Goal: Communication & Community: Answer question/provide support

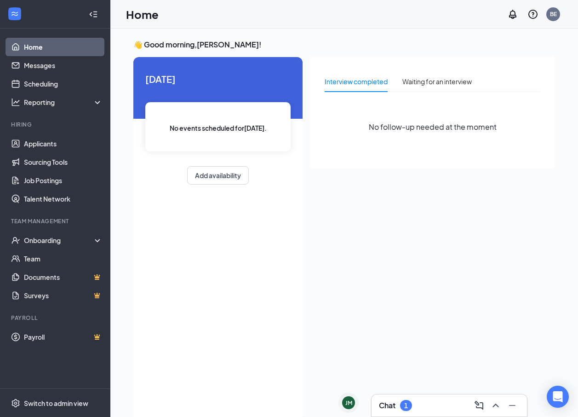
click at [381, 403] on h3 "Chat" at bounding box center [387, 405] width 17 height 10
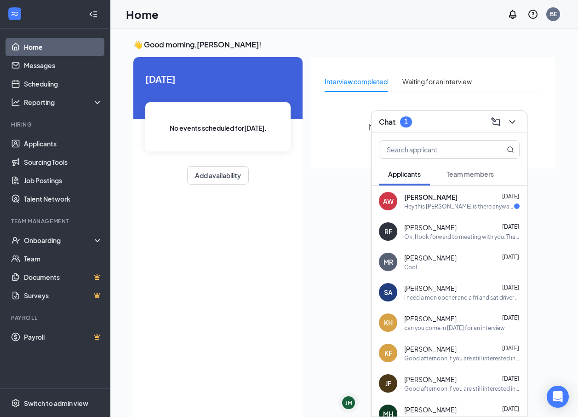
click at [440, 211] on div "AW [PERSON_NAME] [DATE] Hey this [PERSON_NAME] is there anyway that we can push…" at bounding box center [449, 201] width 155 height 30
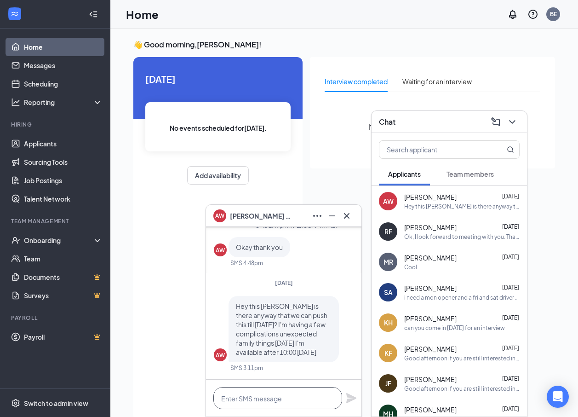
click at [309, 388] on textarea at bounding box center [277, 398] width 129 height 22
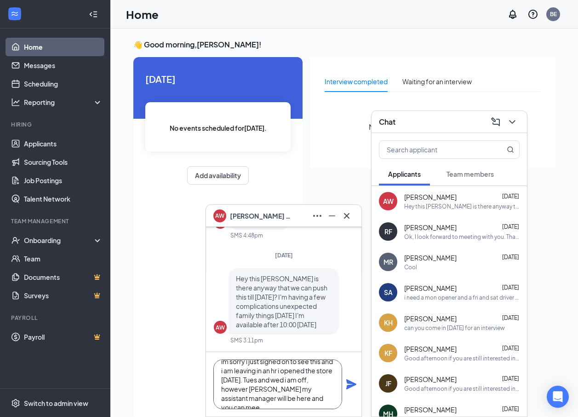
scroll to position [19, 0]
type textarea "im sorry i just signed on to see this and i am leaving in an hr i opened the st…"
click at [346, 382] on icon "Plane" at bounding box center [351, 384] width 11 height 11
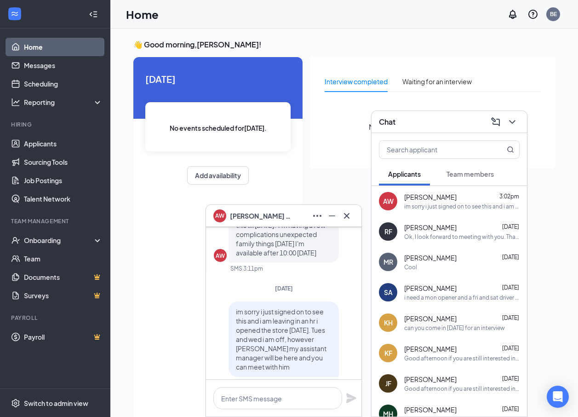
scroll to position [0, 0]
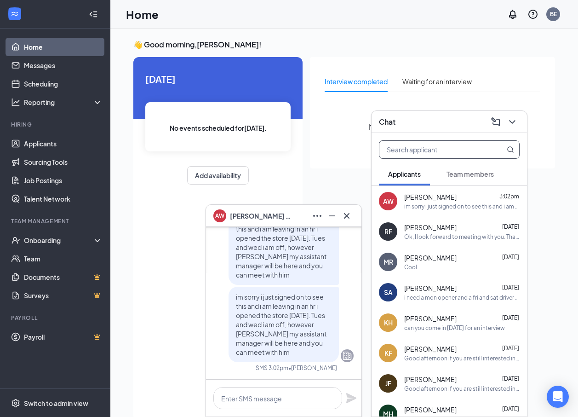
click at [430, 146] on input "text" at bounding box center [434, 149] width 109 height 17
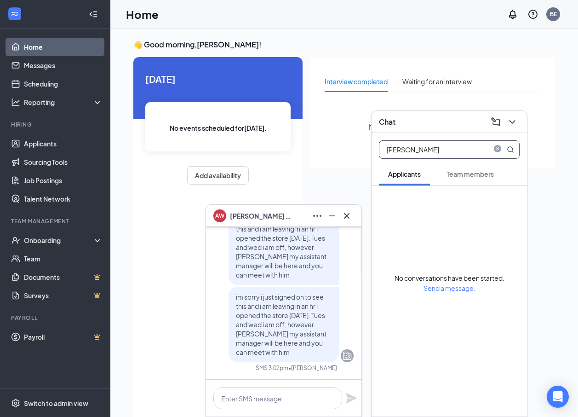
type input "[PERSON_NAME]"
click at [455, 176] on span "Team members" at bounding box center [470, 174] width 47 height 8
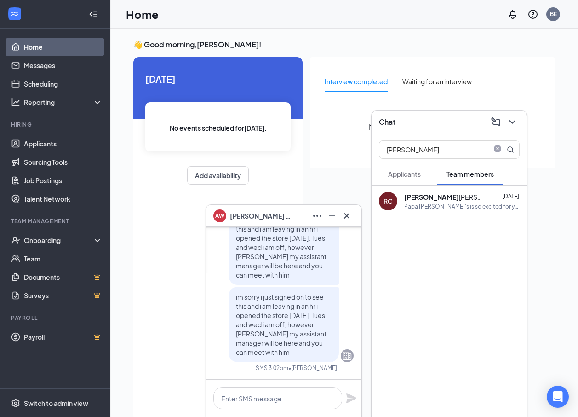
click at [447, 191] on div "RC [PERSON_NAME] [DATE] Papa [PERSON_NAME]'s is so excited for you to join our …" at bounding box center [449, 201] width 155 height 30
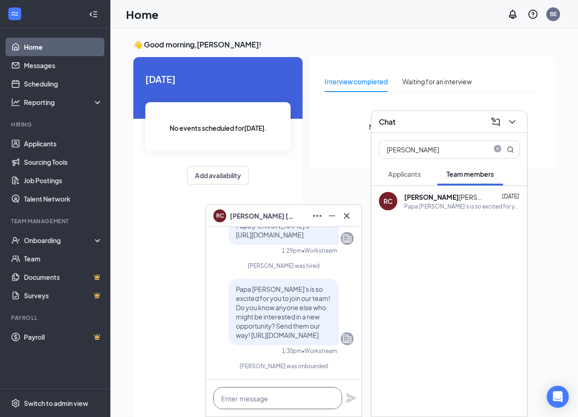
click at [283, 397] on textarea at bounding box center [277, 398] width 129 height 22
type textarea "I"
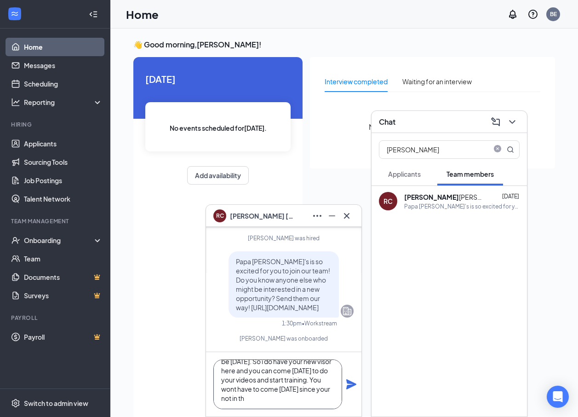
scroll to position [37, 0]
type textarea "Hr doesn't have you in our store system to clock in and out yet. It could be [D…"
click at [351, 382] on icon "Plane" at bounding box center [351, 384] width 10 height 10
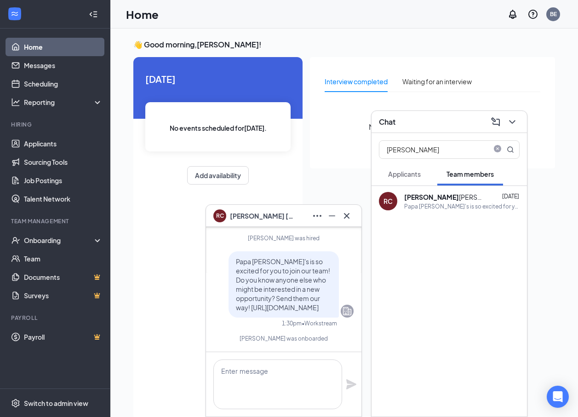
scroll to position [0, 0]
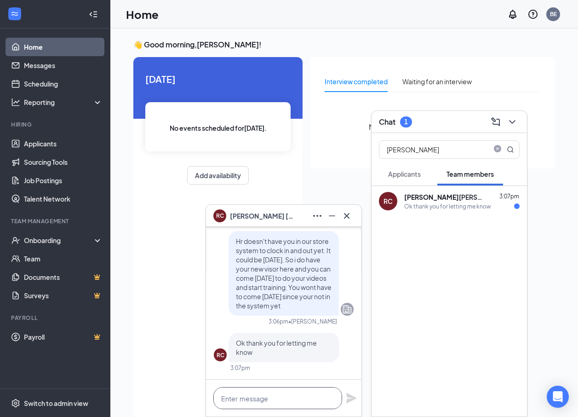
click at [320, 393] on textarea at bounding box center [277, 398] width 129 height 22
type textarea "M"
type textarea "L"
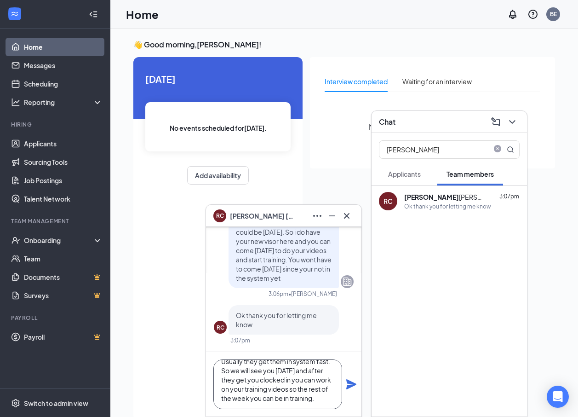
scroll to position [19, 0]
type textarea "Usually they get them in system fast. So we will see you [DATE] and after they …"
click at [346, 383] on icon "Plane" at bounding box center [351, 384] width 11 height 11
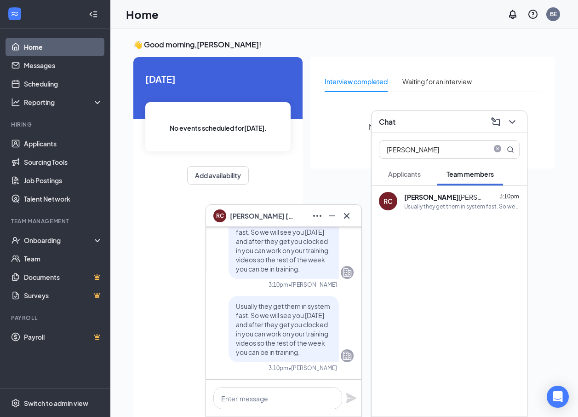
scroll to position [19, 0]
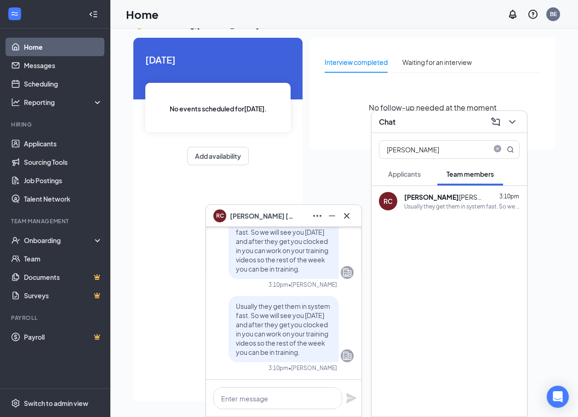
click at [401, 170] on div "Applicants" at bounding box center [404, 173] width 33 height 9
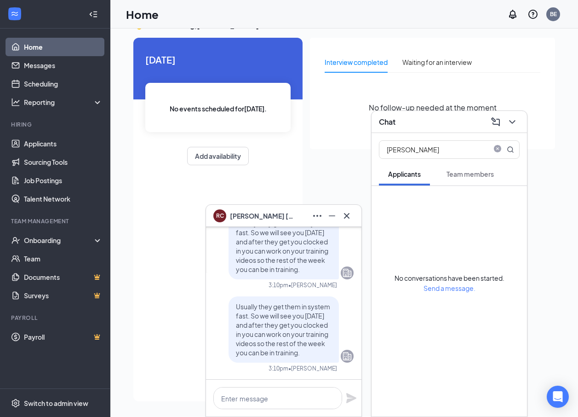
scroll to position [0, 0]
click at [522, 122] on div "Chat" at bounding box center [449, 122] width 155 height 22
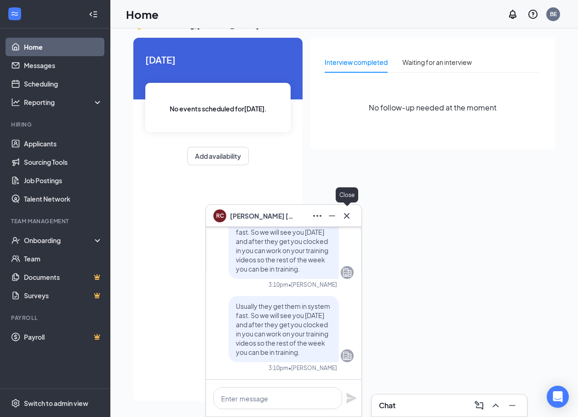
click at [350, 216] on icon "Cross" at bounding box center [346, 215] width 11 height 11
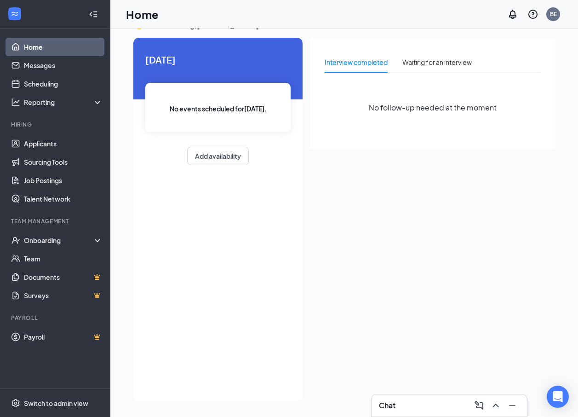
click at [384, 403] on h3 "Chat" at bounding box center [387, 405] width 17 height 10
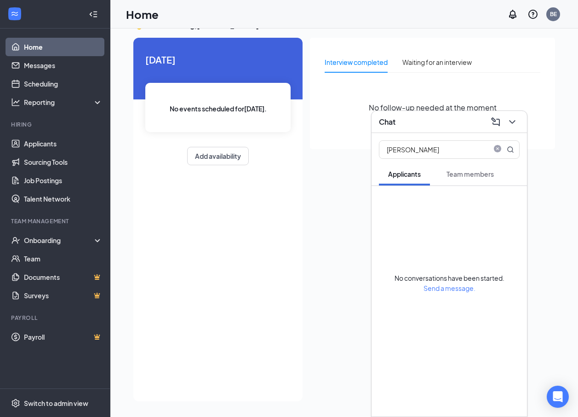
click at [483, 174] on span "Team members" at bounding box center [470, 174] width 47 height 8
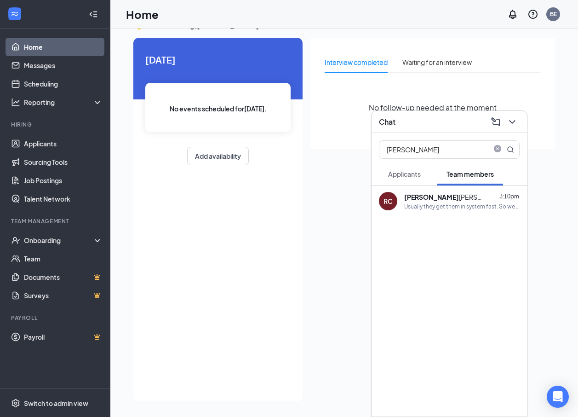
click at [468, 199] on div "[PERSON_NAME] 3:10pm" at bounding box center [461, 196] width 115 height 9
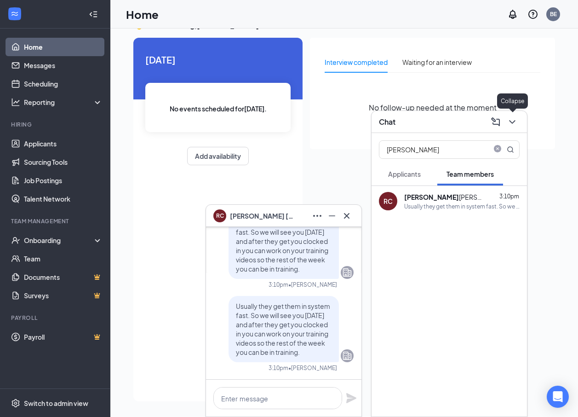
click at [510, 120] on icon "ChevronDown" at bounding box center [512, 122] width 6 height 4
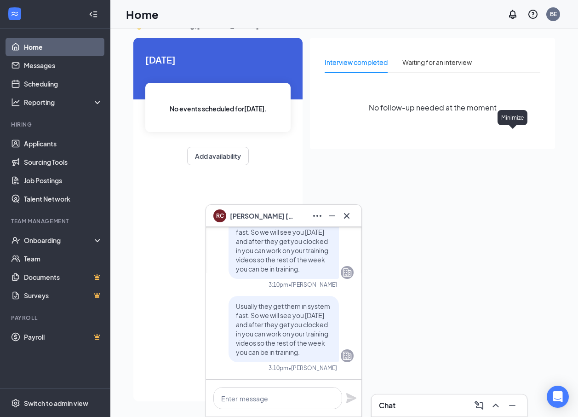
click at [489, 398] on button at bounding box center [496, 405] width 15 height 15
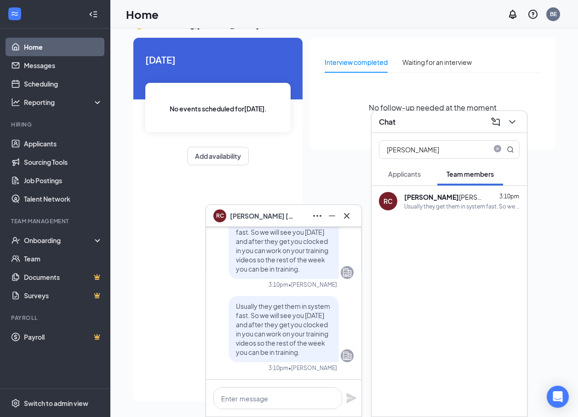
click at [146, 153] on div "Add availability" at bounding box center [217, 156] width 145 height 18
click at [428, 171] on button "Applicants" at bounding box center [404, 173] width 51 height 23
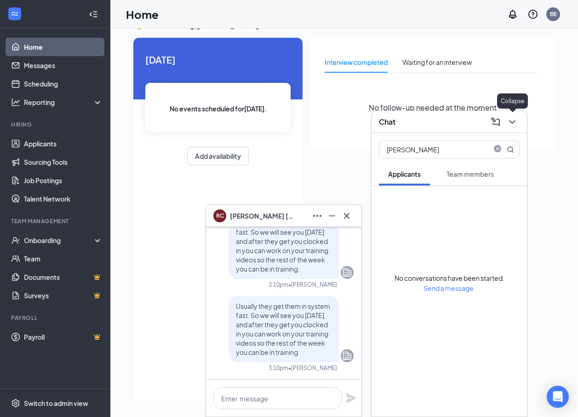
click at [511, 122] on icon "ChevronDown" at bounding box center [512, 121] width 11 height 11
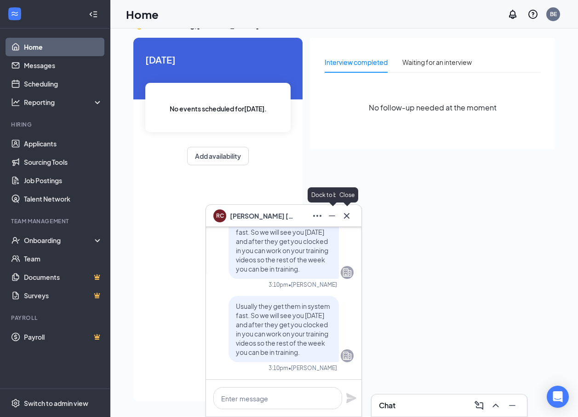
click at [345, 214] on icon "Cross" at bounding box center [347, 216] width 6 height 6
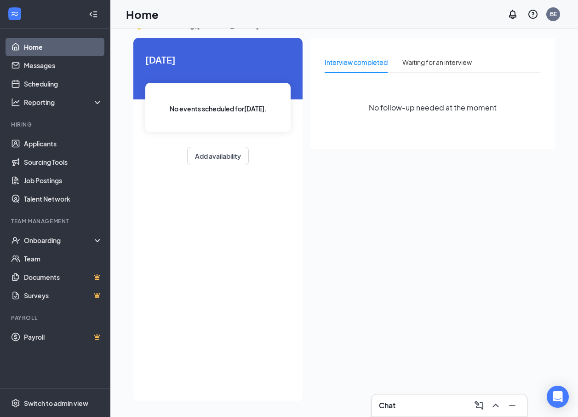
click at [390, 404] on h3 "Chat" at bounding box center [387, 405] width 17 height 10
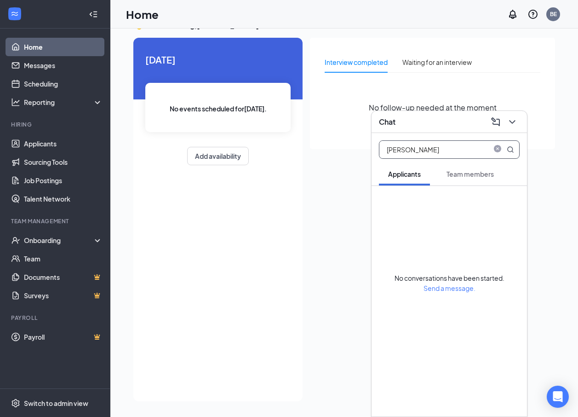
drag, startPoint x: 411, startPoint y: 148, endPoint x: 379, endPoint y: 151, distance: 32.3
click at [379, 151] on span "[PERSON_NAME]" at bounding box center [449, 149] width 141 height 18
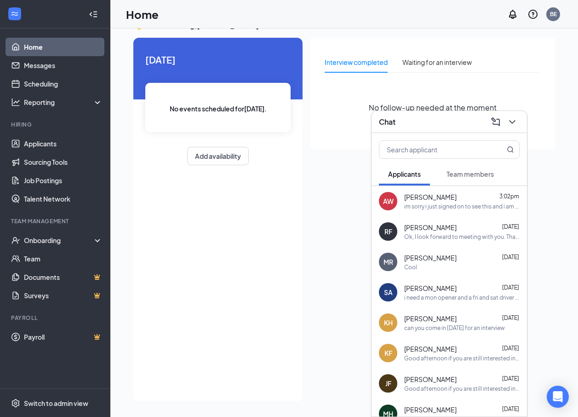
click at [421, 201] on div "[PERSON_NAME] 3:02pm im sorry i just signed on to see this and i am leaving in …" at bounding box center [461, 201] width 115 height 18
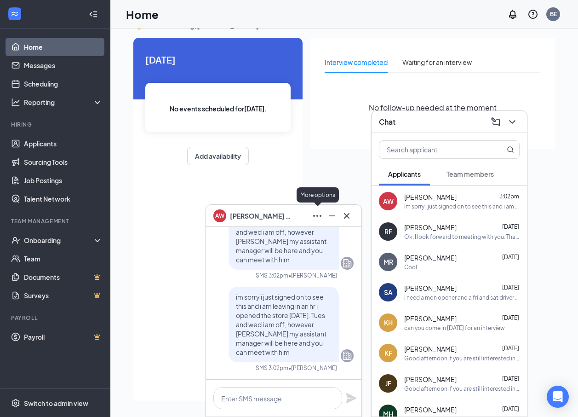
click at [319, 216] on icon "Ellipses" at bounding box center [317, 215] width 11 height 11
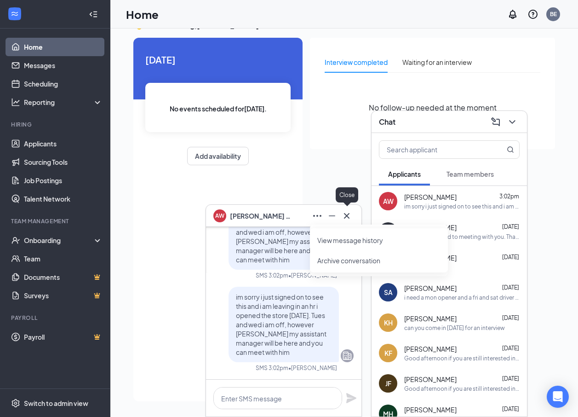
click at [346, 213] on icon "Cross" at bounding box center [346, 215] width 11 height 11
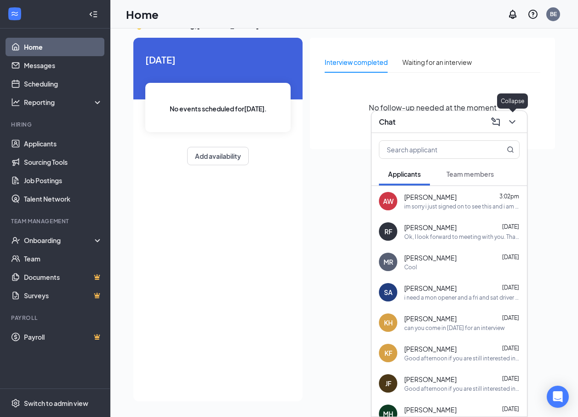
click at [511, 121] on icon "ChevronDown" at bounding box center [512, 122] width 6 height 4
